Goal: Task Accomplishment & Management: Manage account settings

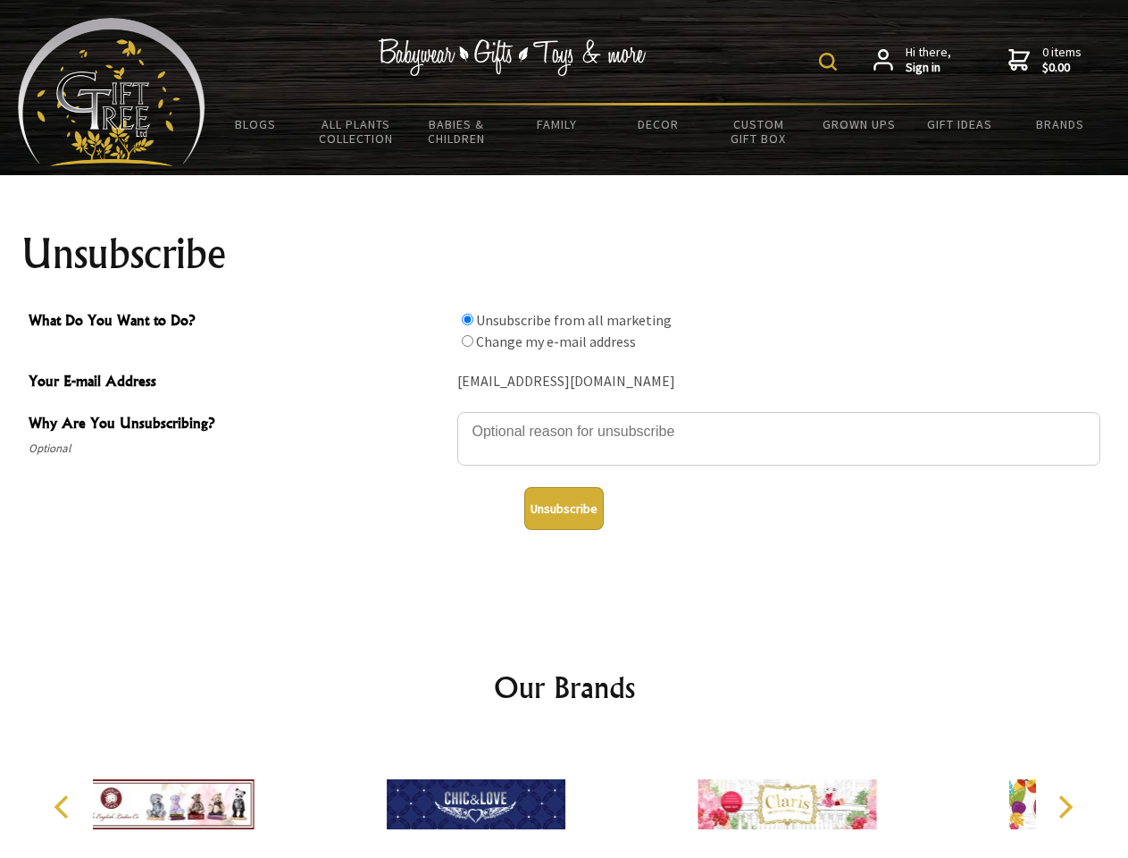
click at [831, 62] on img at bounding box center [828, 62] width 18 height 18
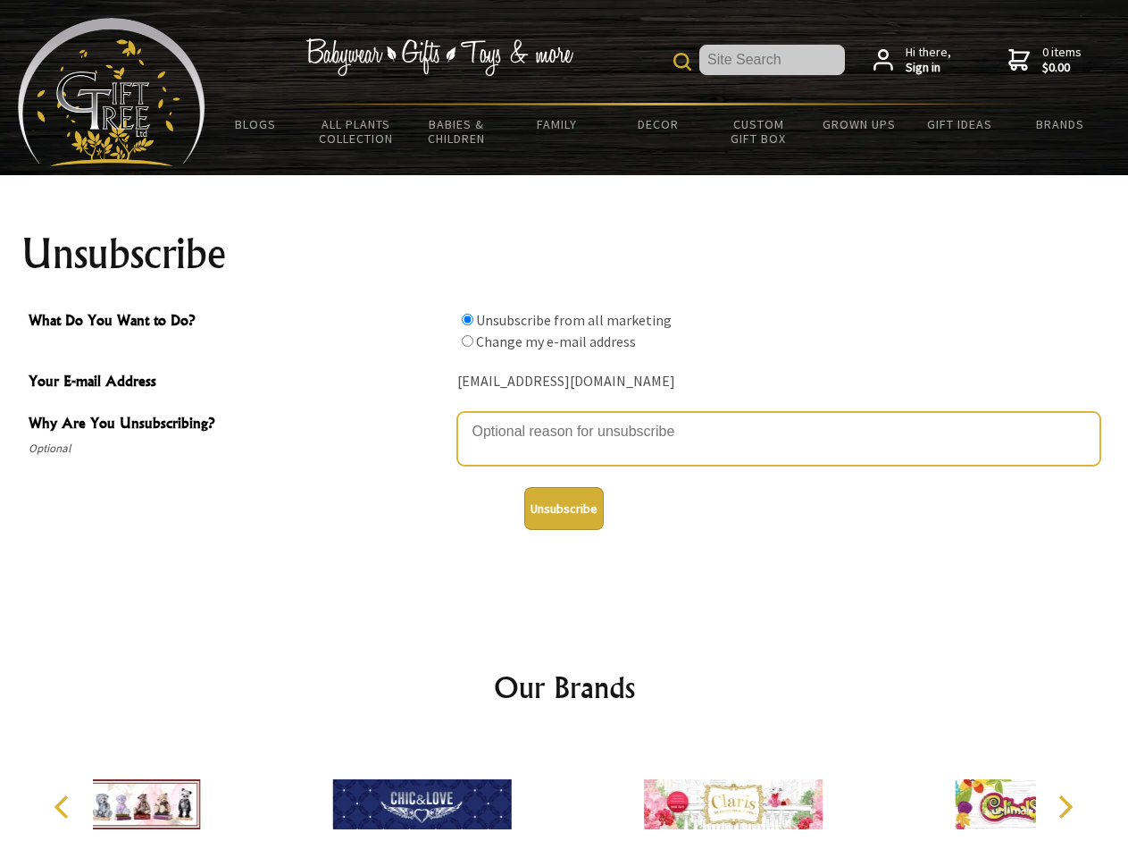
click at [565, 418] on textarea "Why Are You Unsubscribing?" at bounding box center [778, 439] width 643 height 54
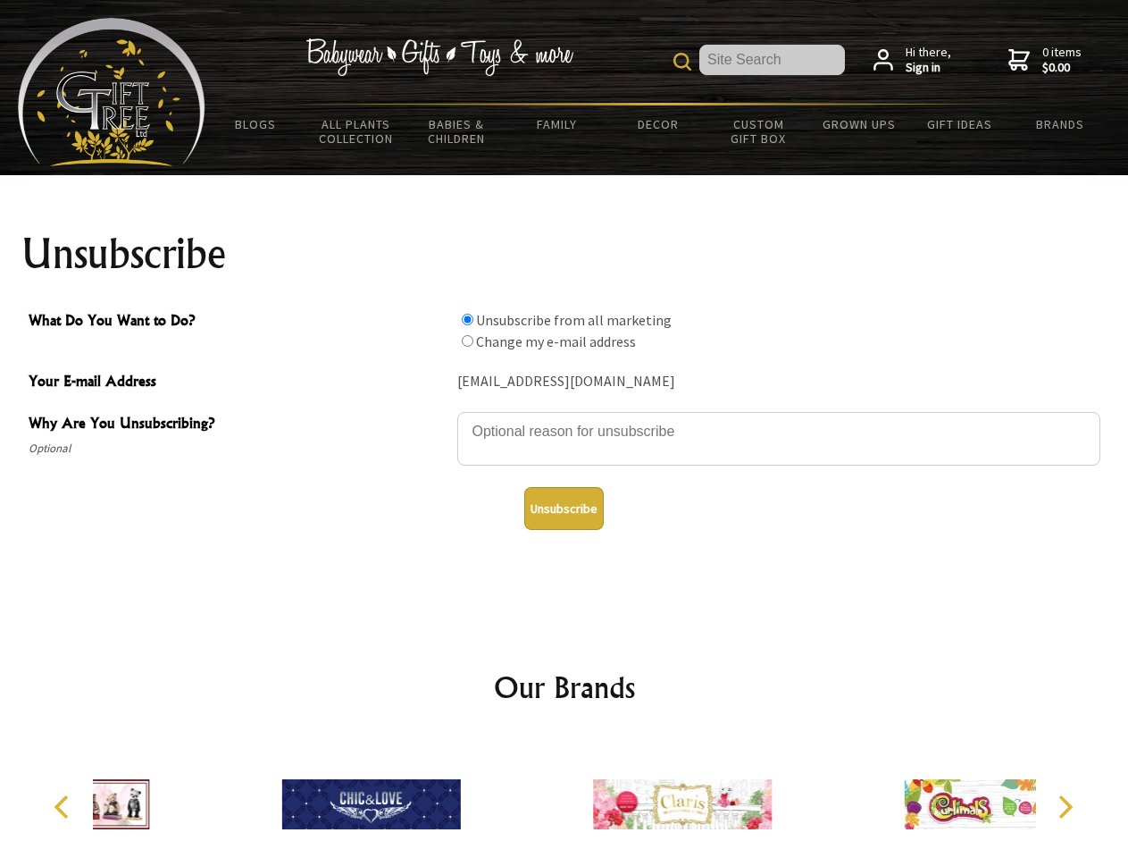
click at [467, 319] on input "What Do You Want to Do?" at bounding box center [468, 320] width 12 height 12
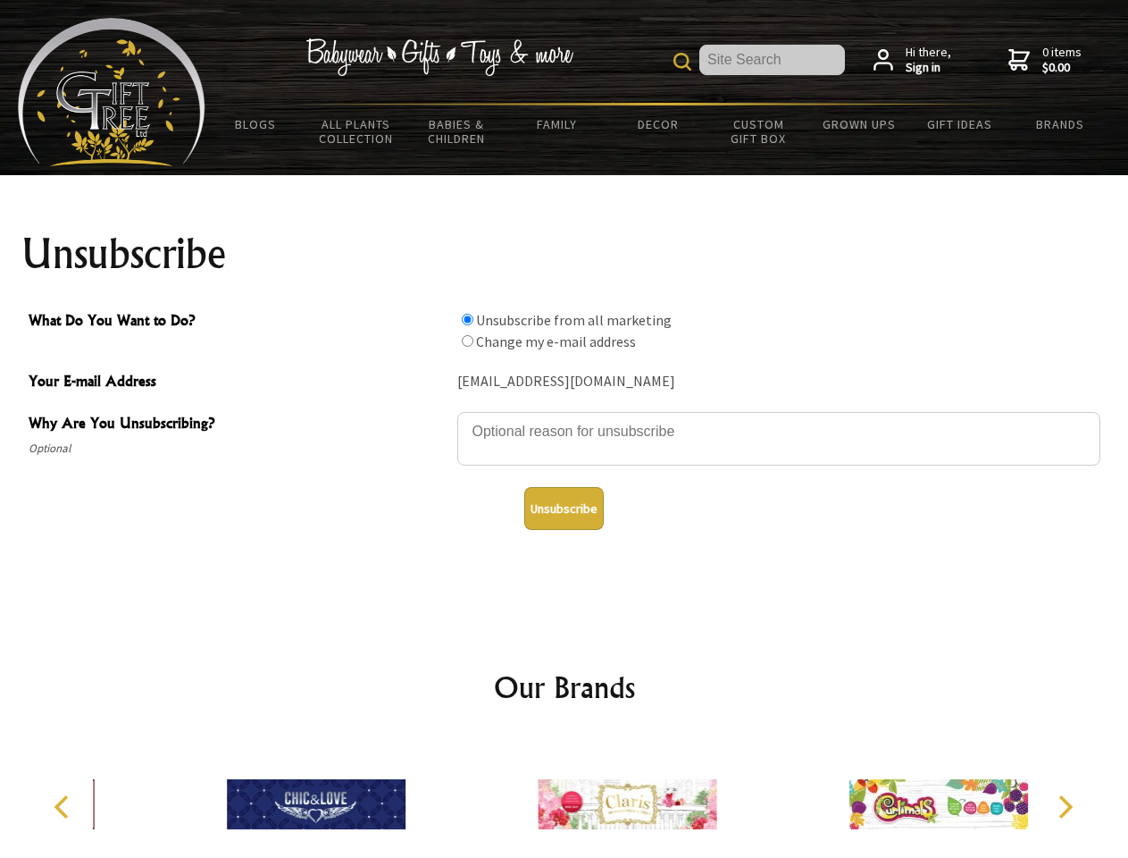
click at [467, 340] on input "What Do You Want to Do?" at bounding box center [468, 341] width 12 height 12
radio input "true"
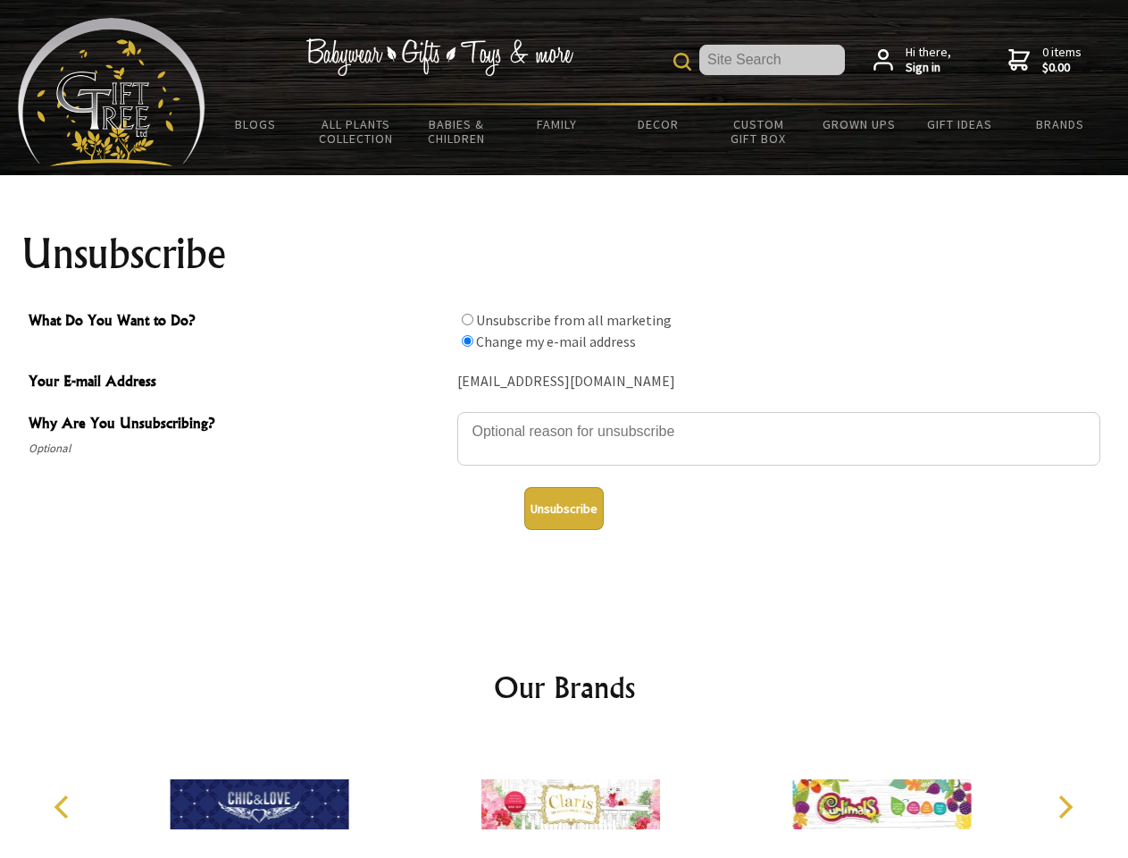
click at [564, 508] on button "Unsubscribe" at bounding box center [564, 508] width 80 height 43
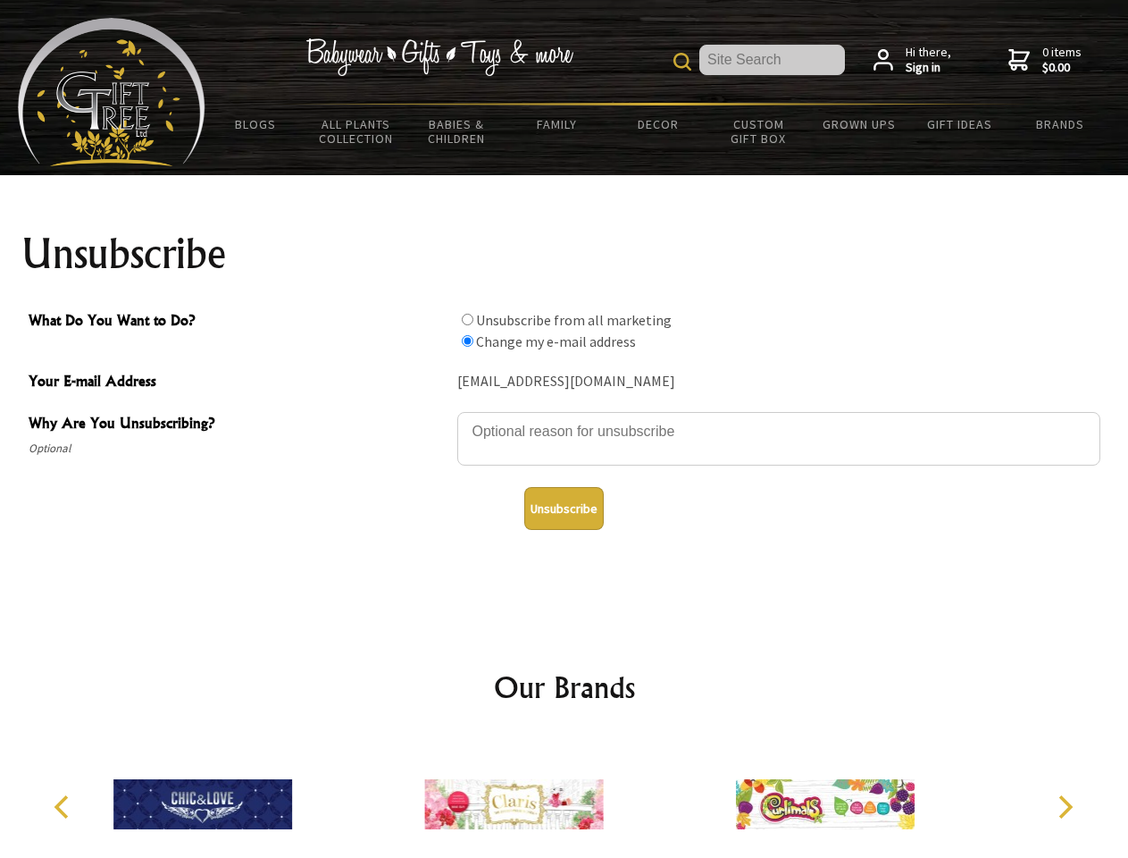
click at [64, 807] on icon "Previous" at bounding box center [63, 806] width 23 height 23
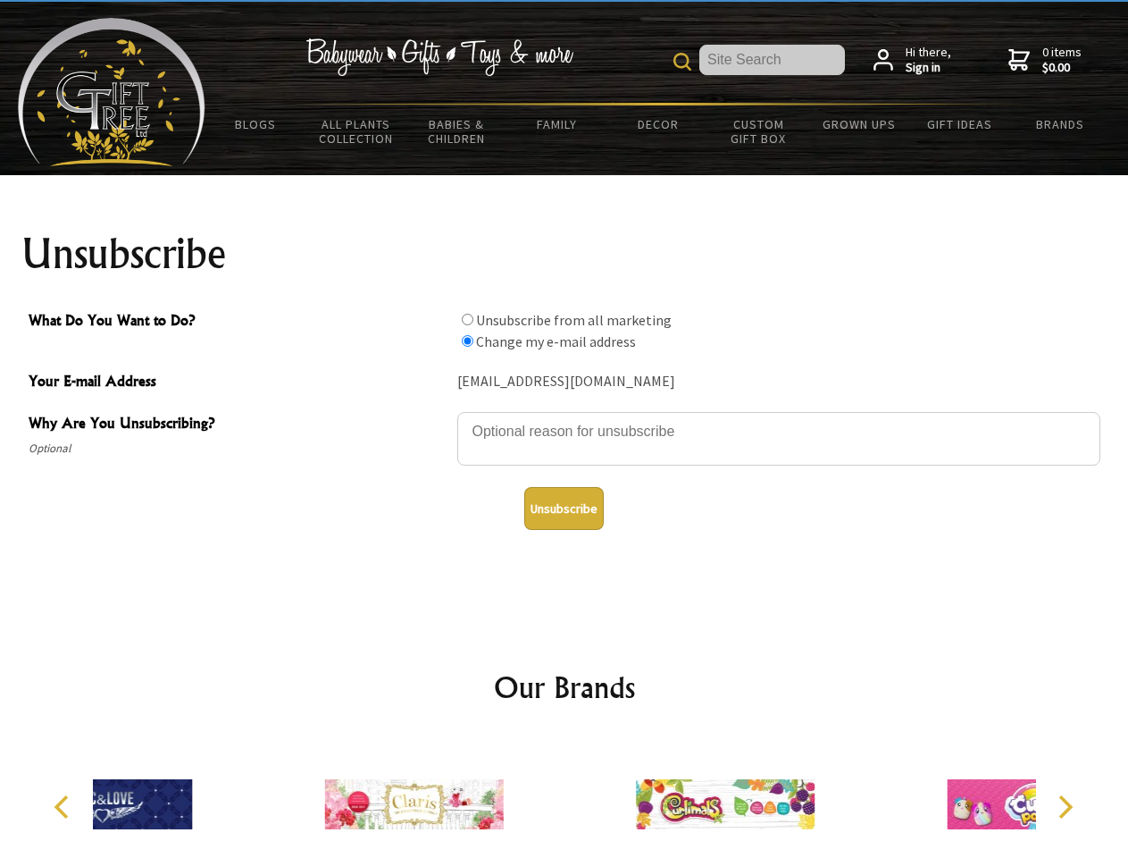
click at [1065, 807] on icon "Next" at bounding box center [1064, 806] width 23 height 23
